Goal: Obtain resource: Obtain resource

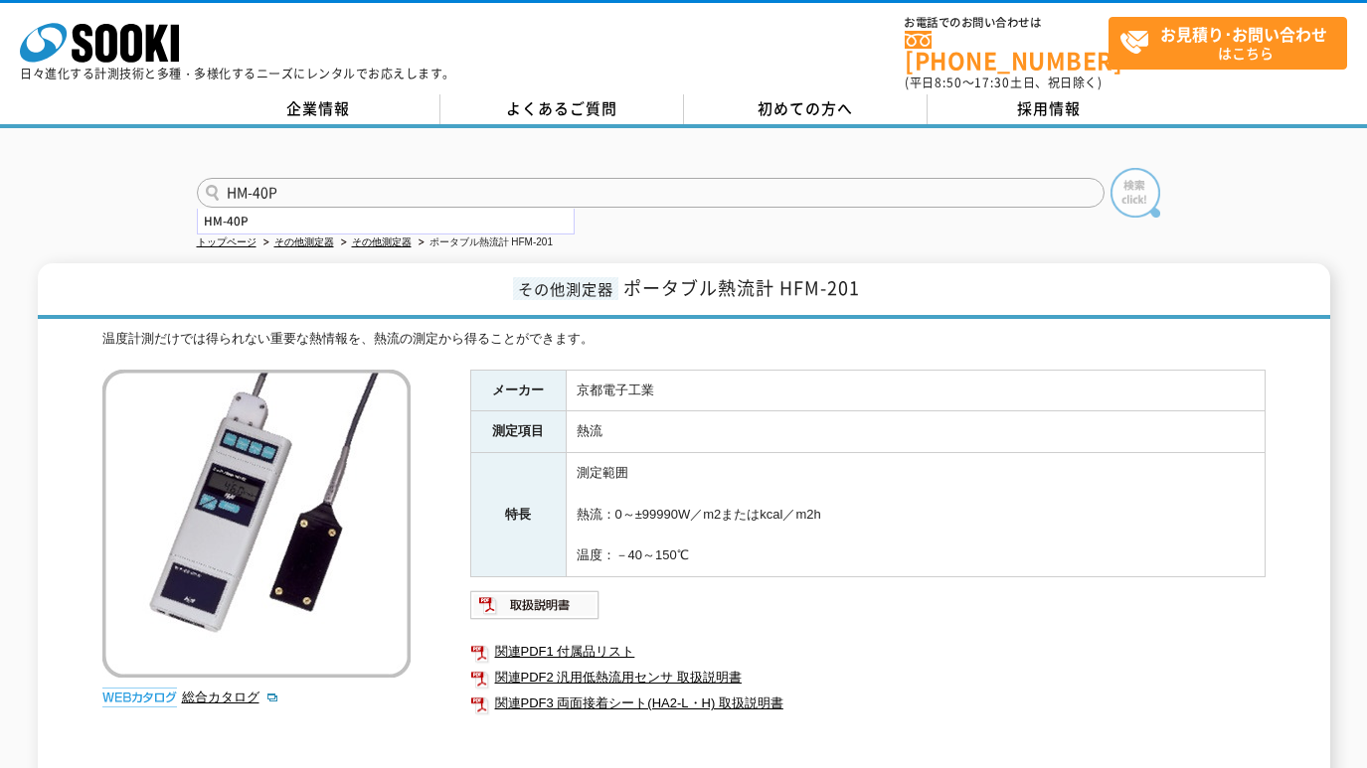
type input "HM-40P"
click at [1142, 177] on img at bounding box center [1135, 193] width 50 height 50
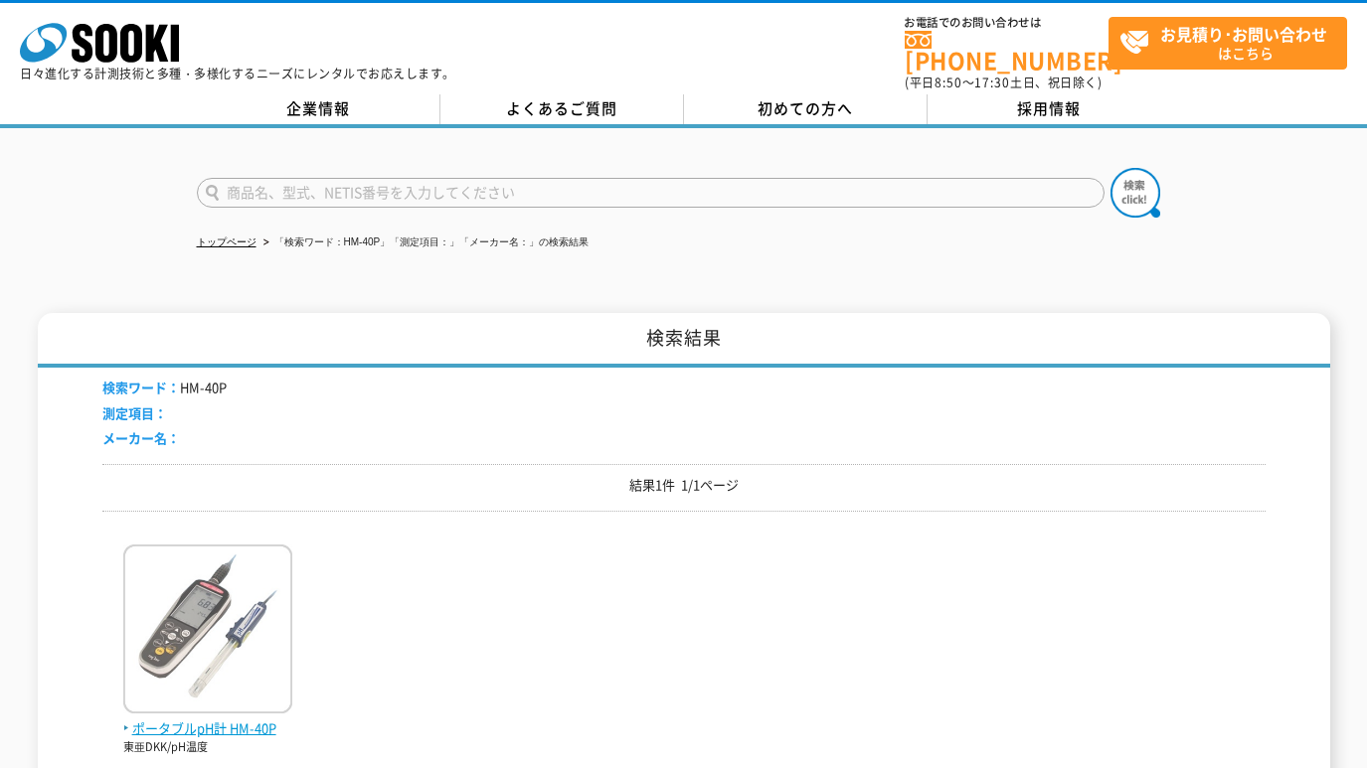
click at [169, 634] on img at bounding box center [207, 632] width 169 height 174
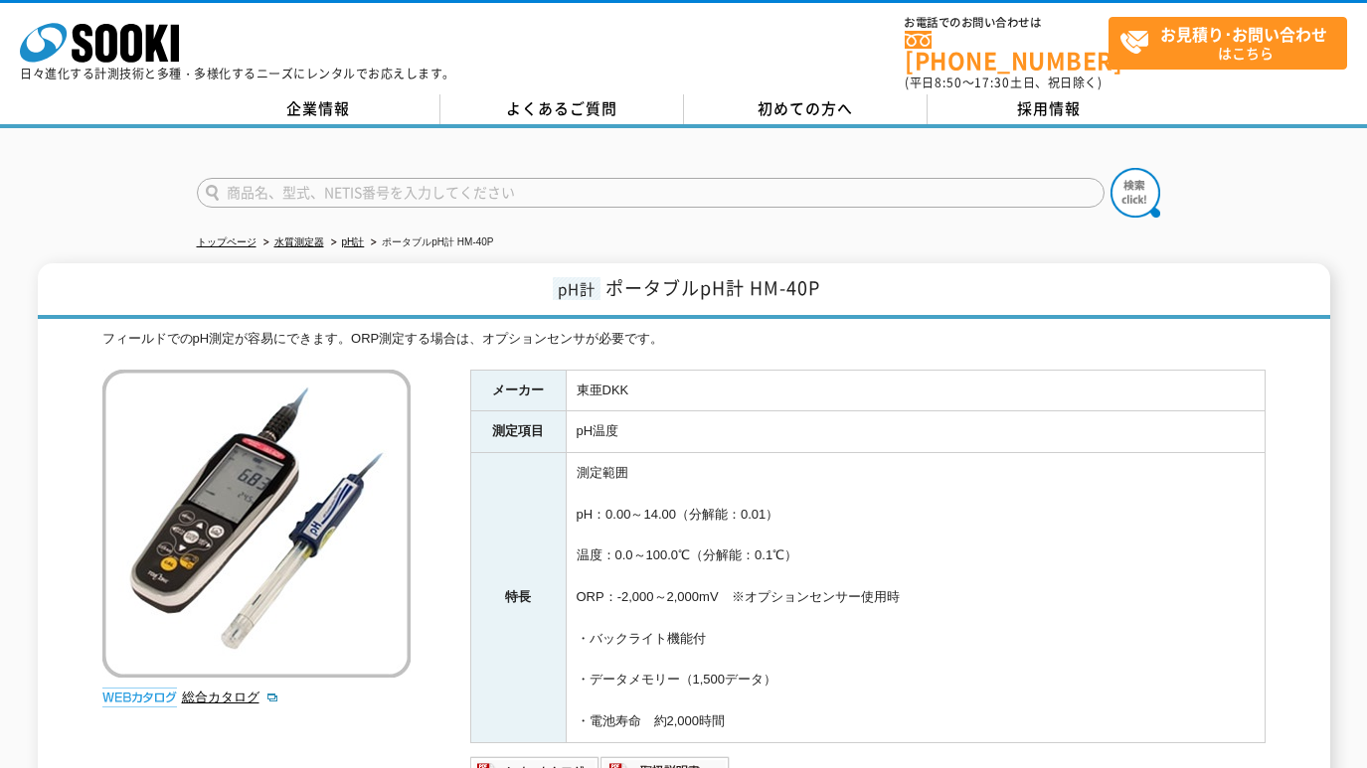
scroll to position [166, 0]
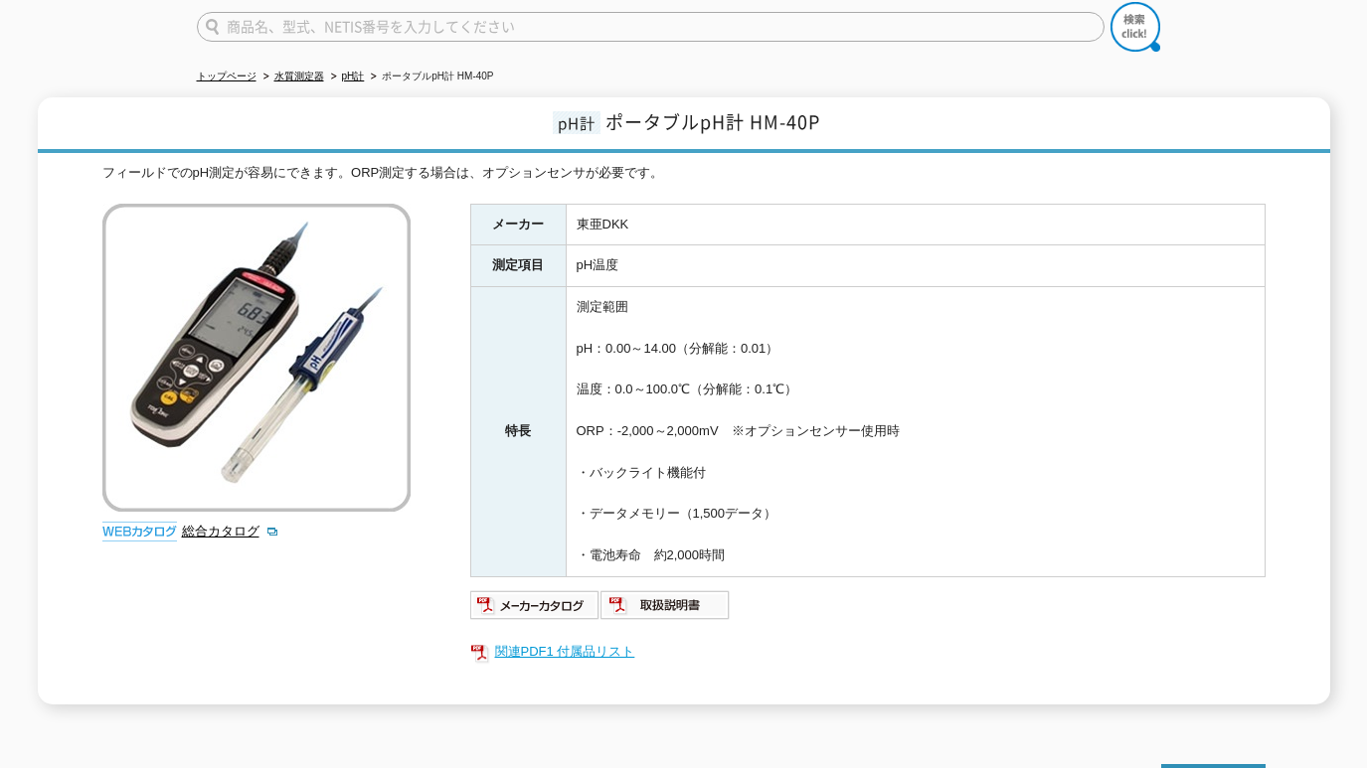
click at [535, 639] on link "関連PDF1 付属品リスト" at bounding box center [867, 652] width 795 height 26
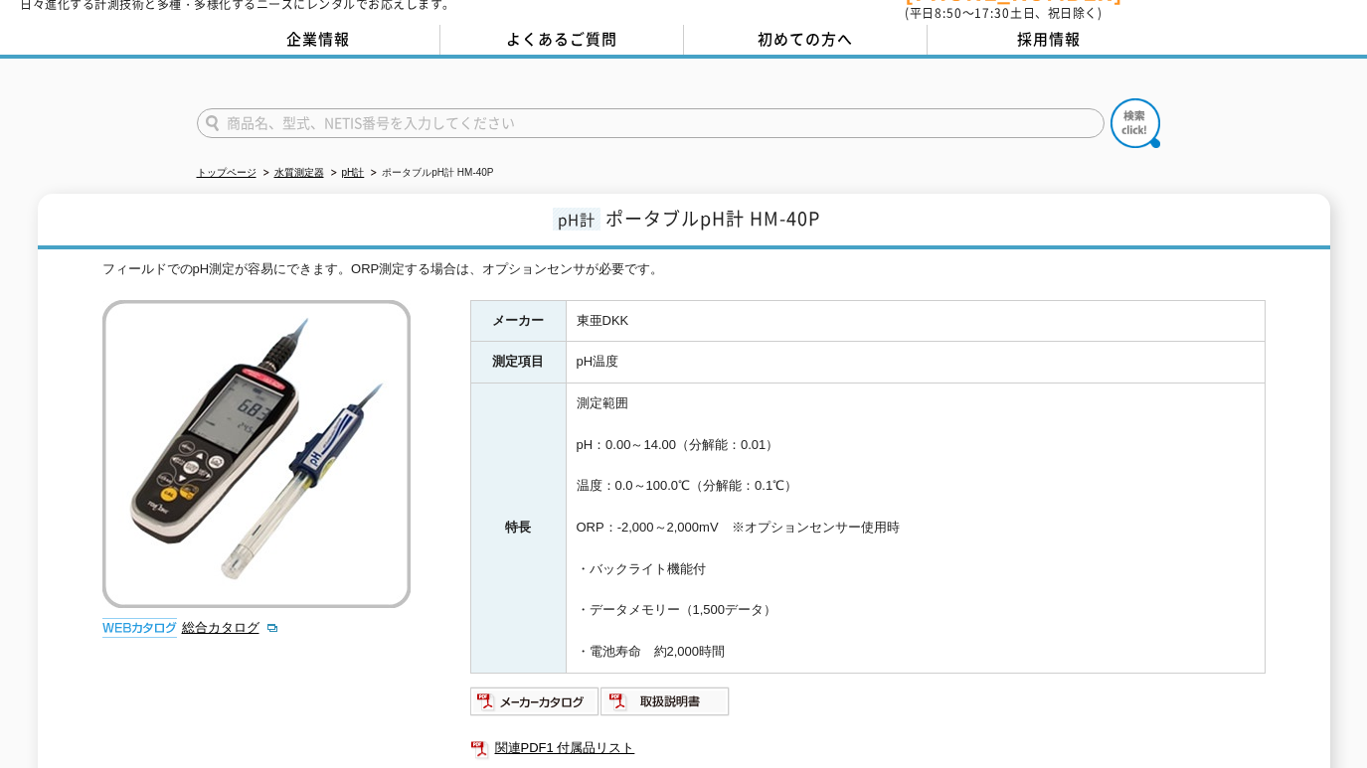
scroll to position [0, 0]
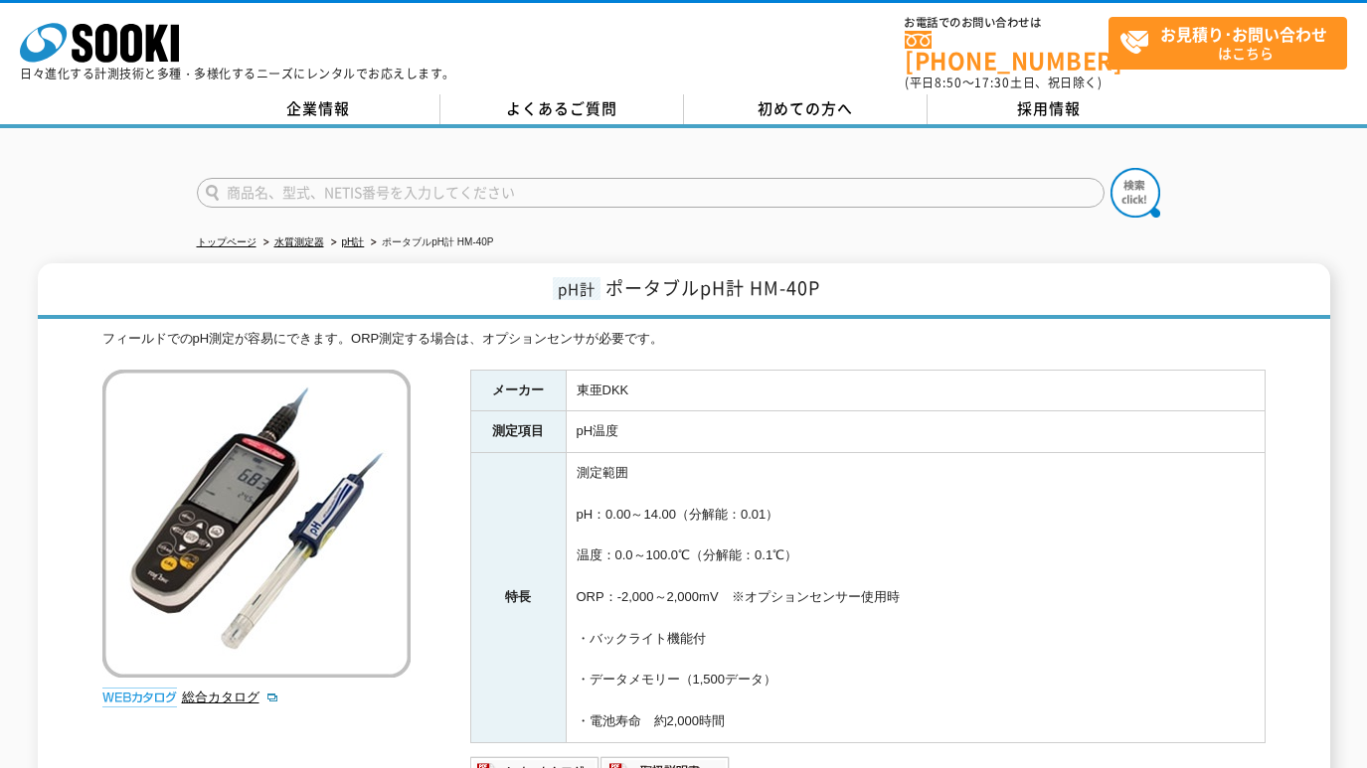
click at [307, 180] on input "text" at bounding box center [651, 193] width 908 height 30
paste input "FD-720"
type input "FD-720"
click at [1131, 178] on img at bounding box center [1135, 193] width 50 height 50
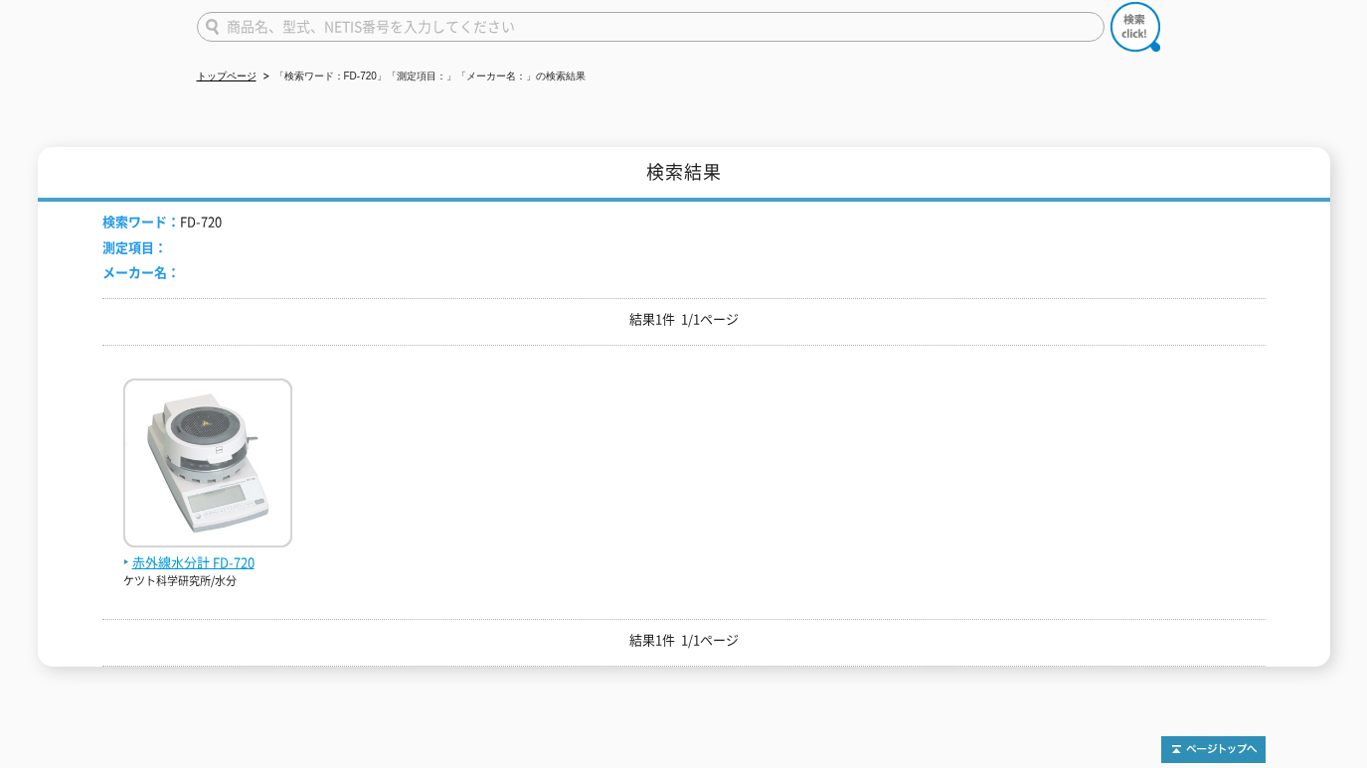
scroll to position [166, 0]
click at [202, 440] on img at bounding box center [207, 466] width 169 height 174
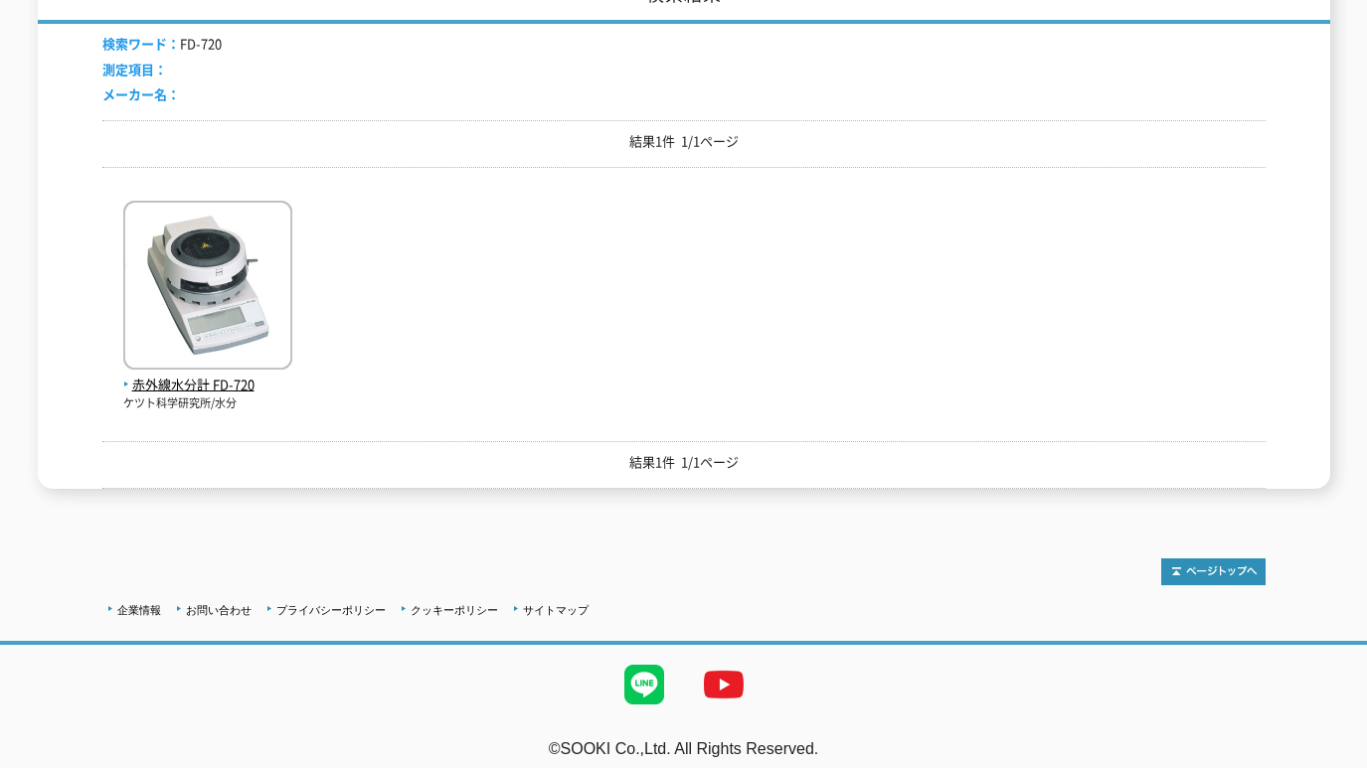
scroll to position [345, 0]
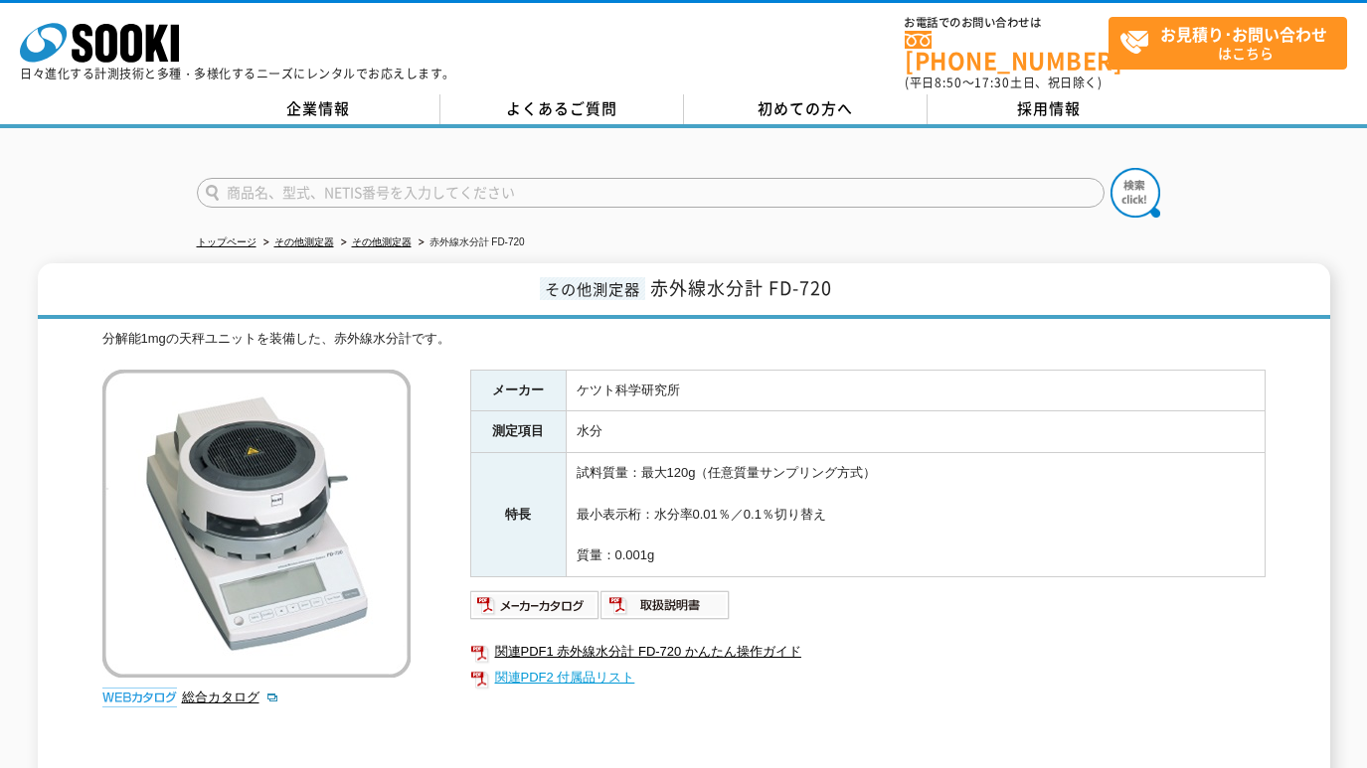
click at [598, 665] on link "関連PDF2 付属品リスト" at bounding box center [867, 678] width 795 height 26
